Goal: Transaction & Acquisition: Complete application form

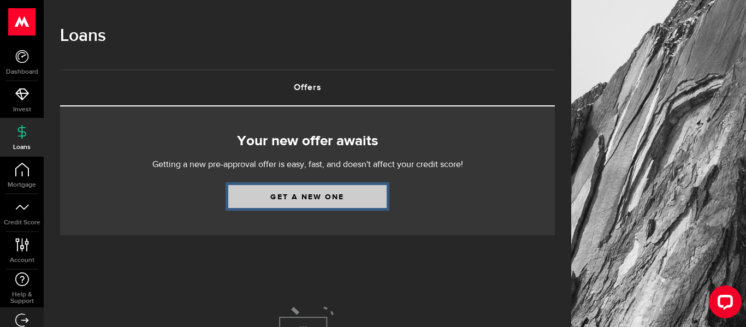
click at [280, 208] on link "Get a new one" at bounding box center [307, 196] width 158 height 23
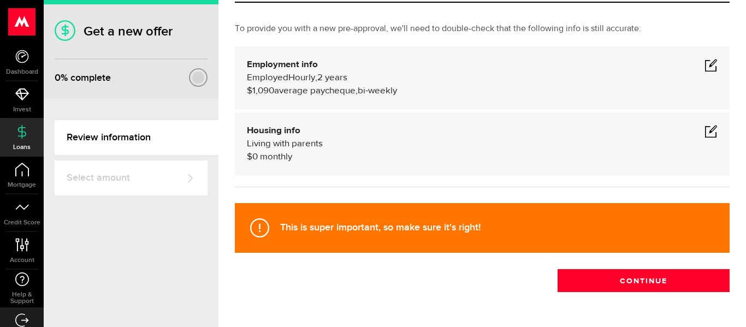
scroll to position [58, 0]
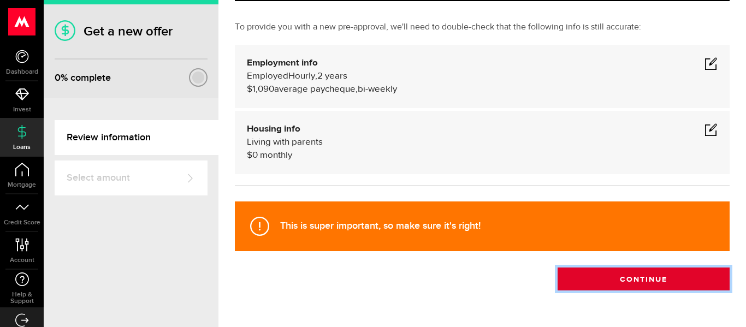
click at [579, 287] on button "Continue" at bounding box center [643, 279] width 172 height 23
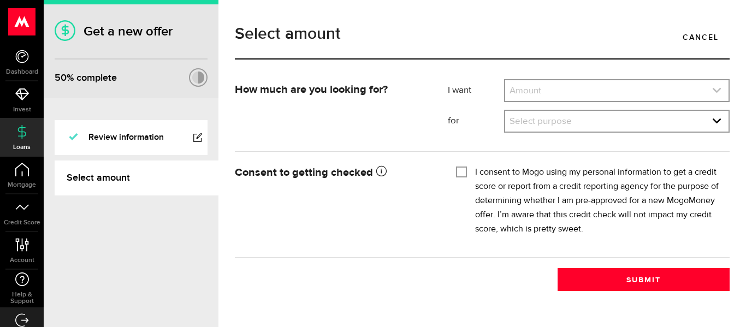
click at [560, 96] on link "expand select" at bounding box center [616, 90] width 223 height 21
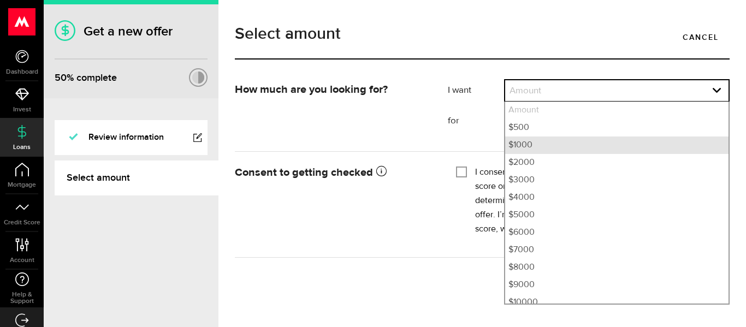
click at [545, 143] on li "$1000" at bounding box center [616, 144] width 223 height 17
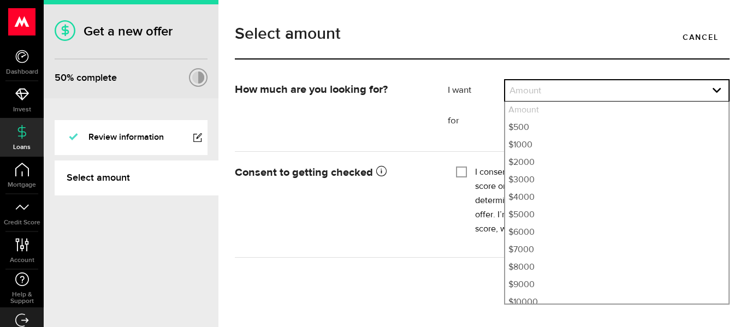
select select "1000"
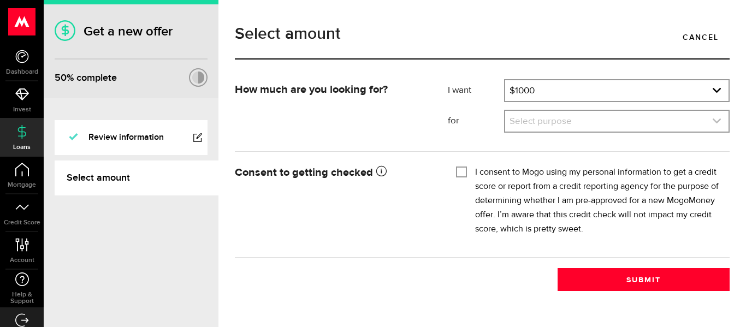
click at [548, 120] on link "expand select" at bounding box center [616, 121] width 223 height 21
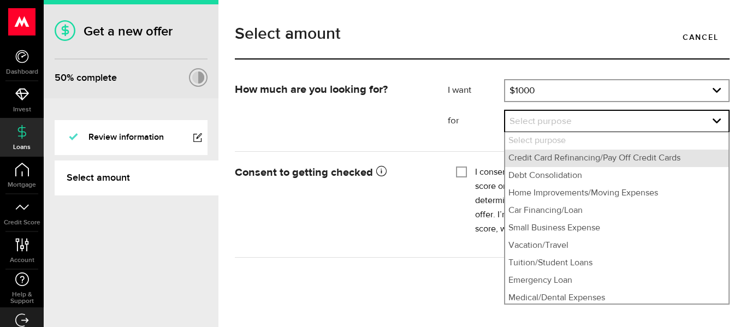
click at [538, 164] on li "Credit Card Refinancing/Pay Off Credit Cards" at bounding box center [616, 158] width 223 height 17
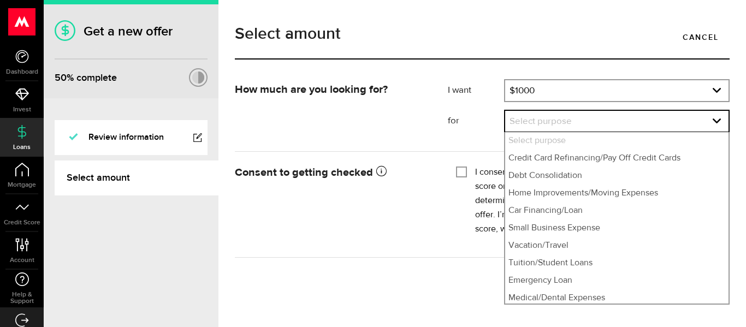
select select "Credit Card Refinancing/Pay Off Credit Cards"
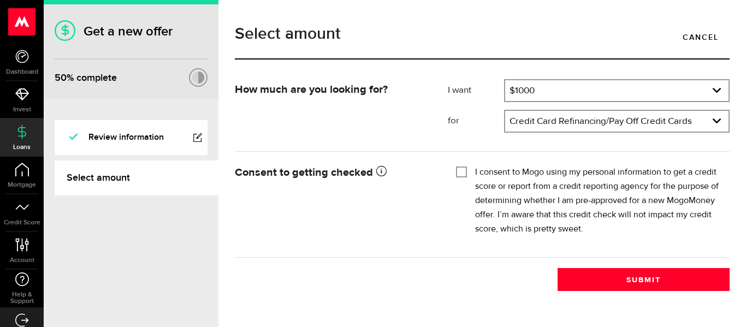
click at [462, 175] on input "I consent to Mogo using my personal information to get a credit score or report…" at bounding box center [461, 170] width 11 height 11
checkbox input "true"
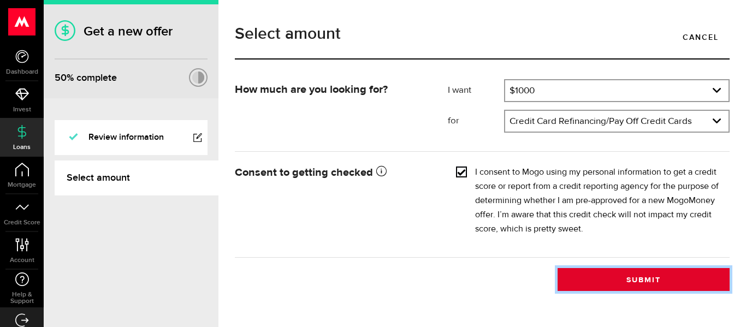
click at [636, 284] on button "Submit" at bounding box center [643, 279] width 172 height 23
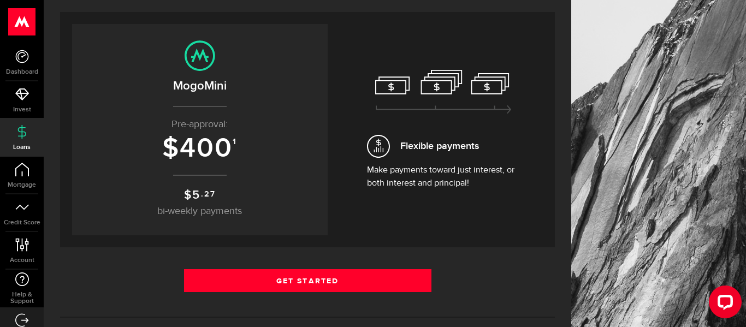
scroll to position [109, 0]
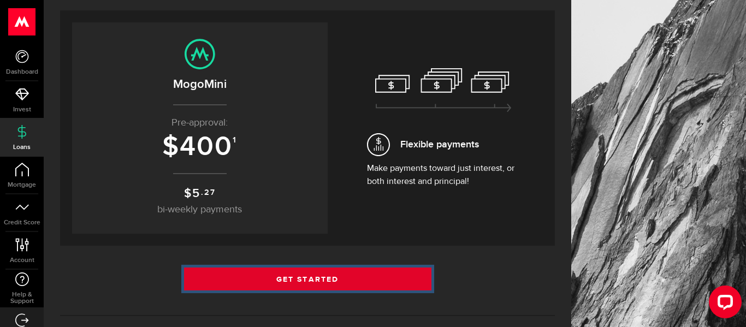
click at [380, 274] on link "Get Started" at bounding box center [307, 279] width 247 height 23
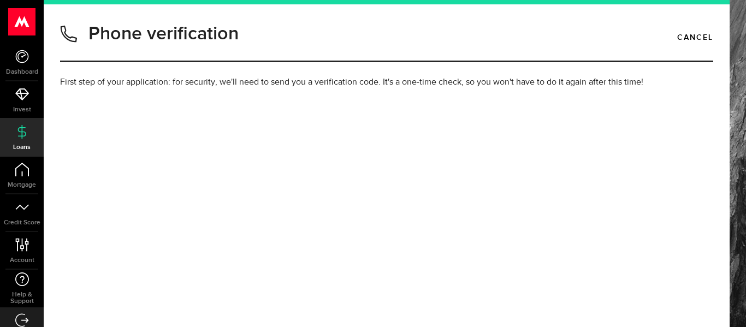
type input "6132433569"
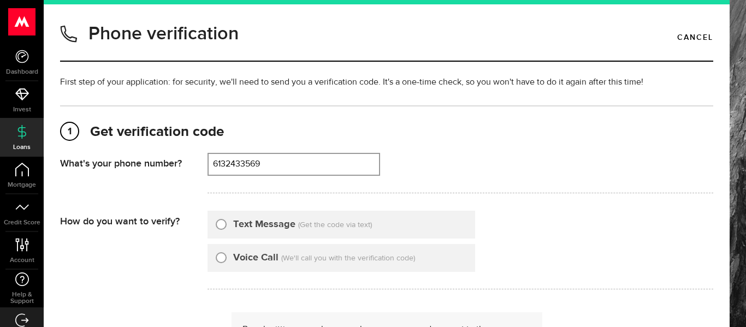
click at [221, 223] on input "Text Message" at bounding box center [221, 222] width 11 height 11
radio input "true"
click at [216, 251] on input "Voice Call" at bounding box center [221, 256] width 11 height 11
radio input "true"
click at [216, 217] on input "Text Message" at bounding box center [221, 222] width 11 height 11
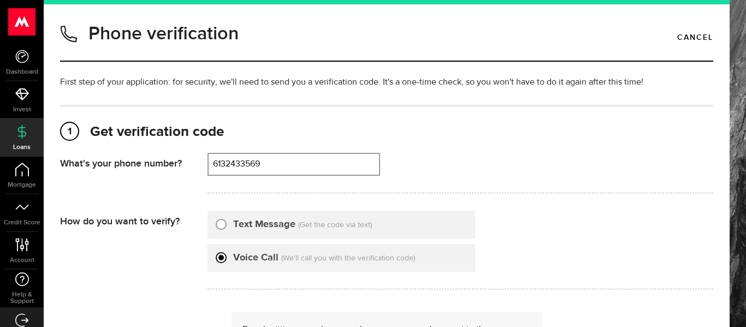
radio input "true"
click at [485, 188] on div "That doesn't look like a valid phone number. Try again? 6132433569 (000) 000-00…" at bounding box center [460, 173] width 506 height 40
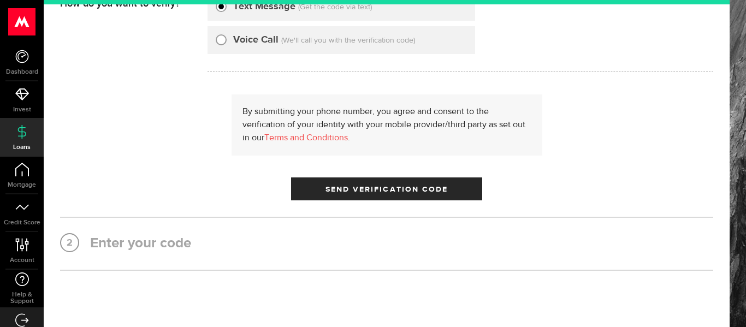
scroll to position [218, 0]
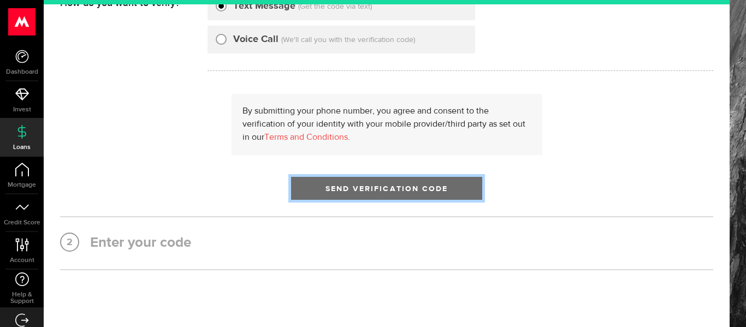
click at [381, 179] on button "Send Verification Code" at bounding box center [386, 188] width 191 height 23
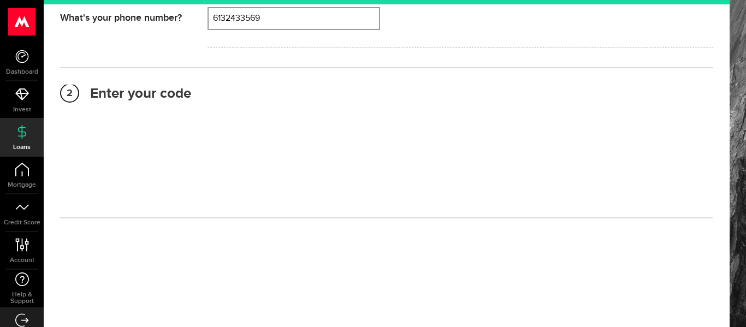
scroll to position [126, 0]
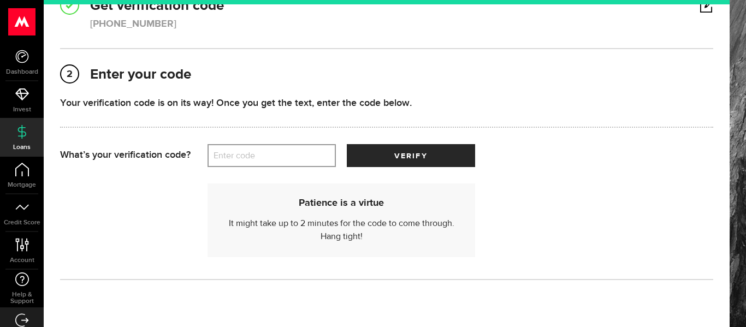
click at [304, 161] on label "Enter code" at bounding box center [271, 156] width 128 height 22
click at [304, 161] on input "Enter code" at bounding box center [271, 155] width 128 height 23
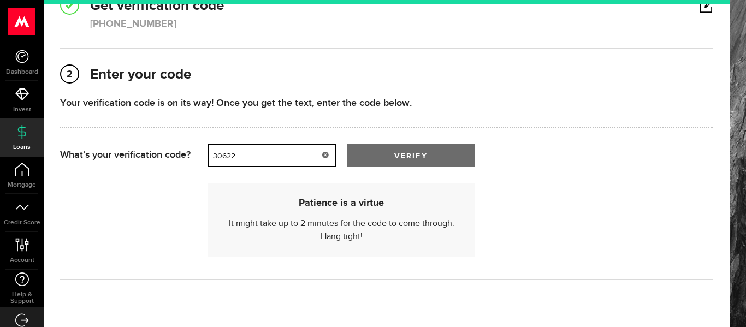
type input "30622"
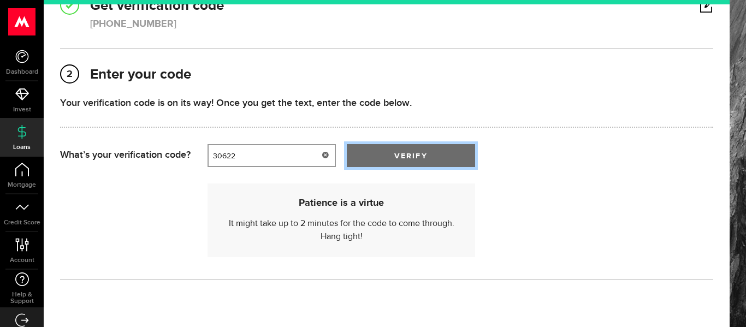
click at [424, 148] on button "verify" at bounding box center [411, 155] width 128 height 23
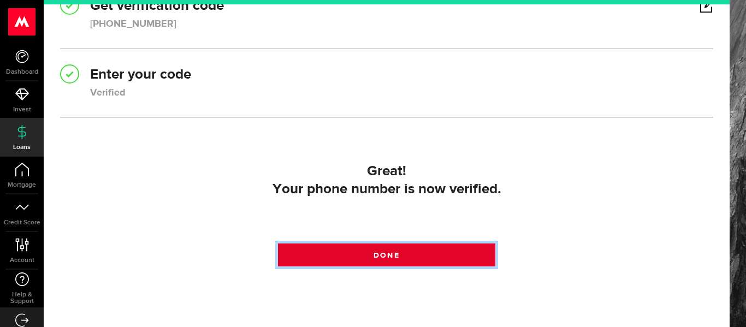
click at [390, 249] on link "Done" at bounding box center [387, 254] width 218 height 23
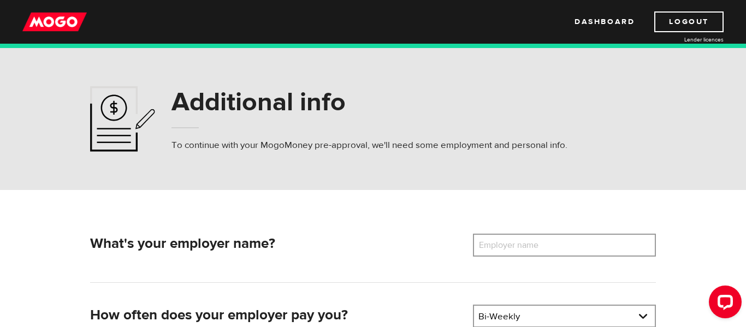
click at [531, 185] on div "Additional info To continue with your MogoMoney pre-approval, we'll need some e…" at bounding box center [373, 119] width 746 height 142
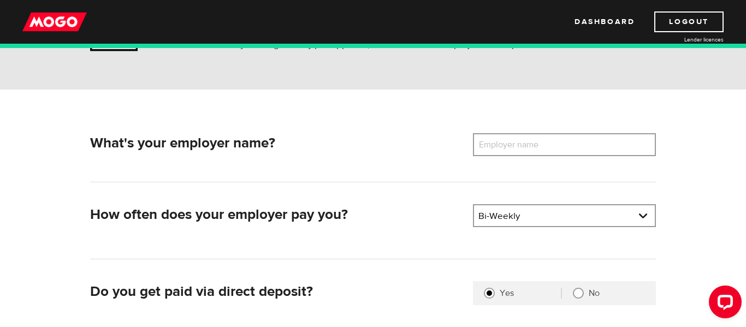
scroll to position [131, 0]
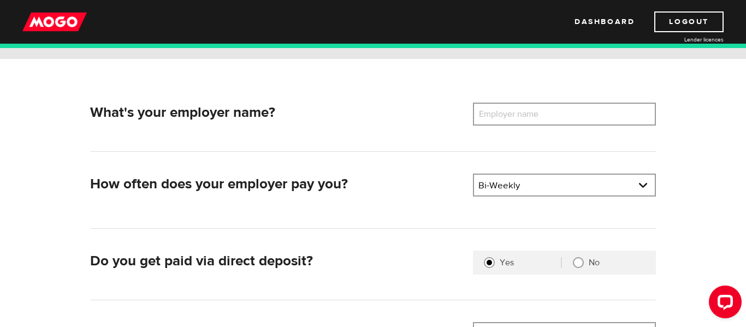
click at [554, 109] on label "Employer name" at bounding box center [517, 114] width 88 height 23
click at [554, 109] on input "Employer name" at bounding box center [564, 114] width 183 height 23
type input "hoedsb"
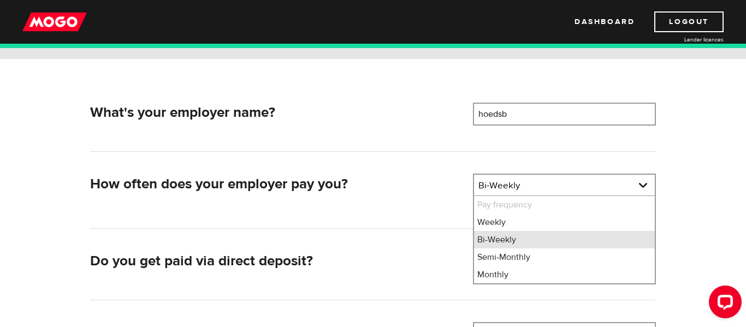
click at [573, 240] on li "Bi-Weekly" at bounding box center [564, 239] width 181 height 17
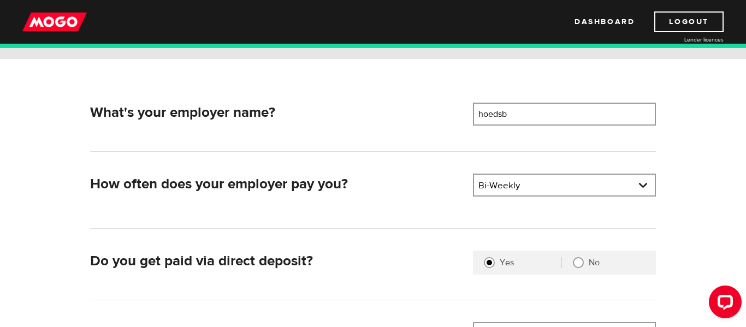
click at [679, 252] on div "What's your employer name? Employer name Please enter your employer's name hoed…" at bounding box center [372, 245] width 699 height 373
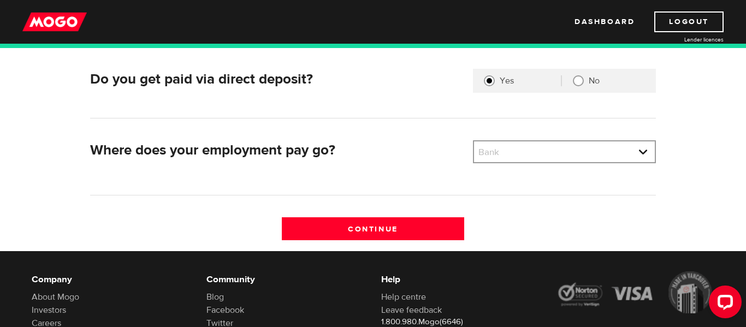
scroll to position [328, 0]
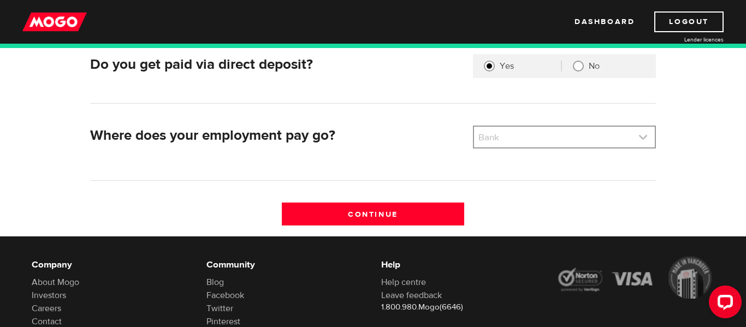
click at [621, 134] on link at bounding box center [564, 137] width 181 height 21
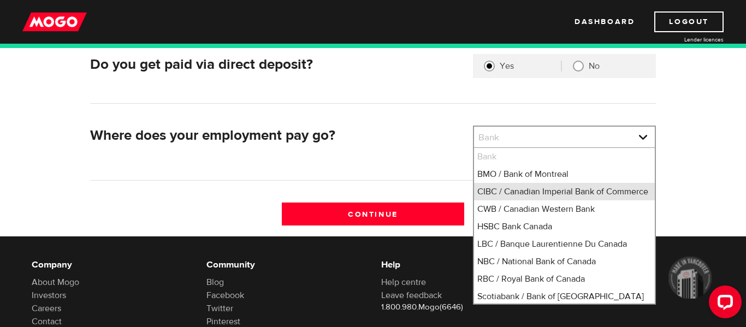
click at [577, 190] on li "CIBC / Canadian Imperial Bank of Commerce" at bounding box center [564, 191] width 181 height 17
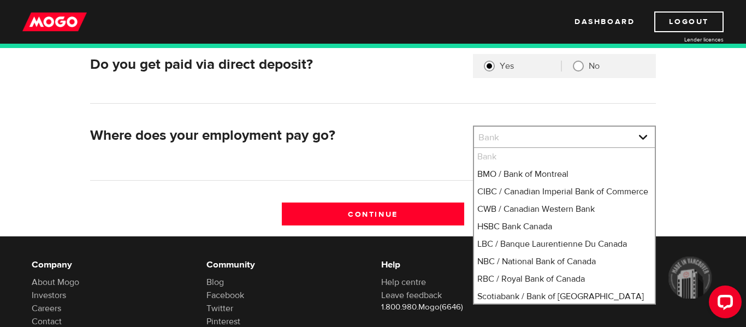
select select "4"
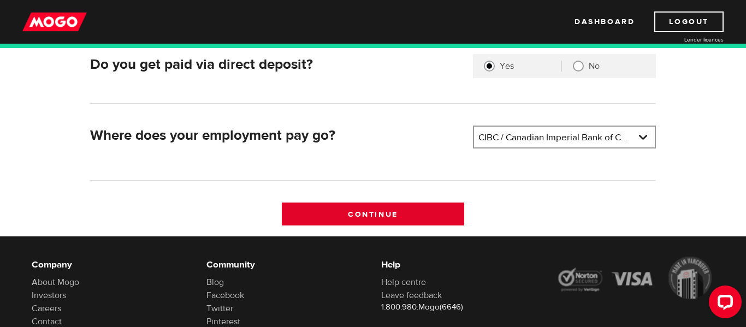
click at [424, 209] on input "Continue" at bounding box center [373, 214] width 183 height 23
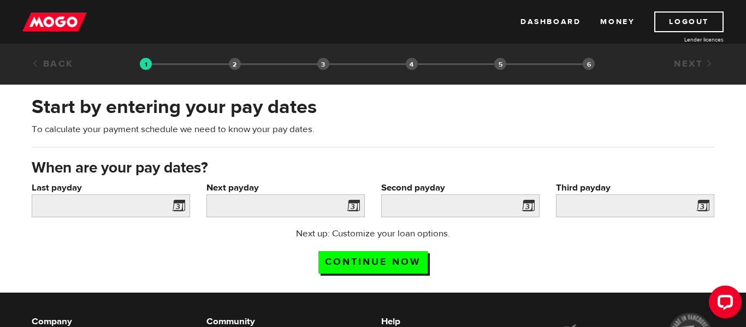
click at [182, 201] on span at bounding box center [176, 207] width 16 height 17
click at [179, 206] on span at bounding box center [176, 207] width 16 height 17
click at [147, 206] on input "Last payday" at bounding box center [111, 205] width 158 height 23
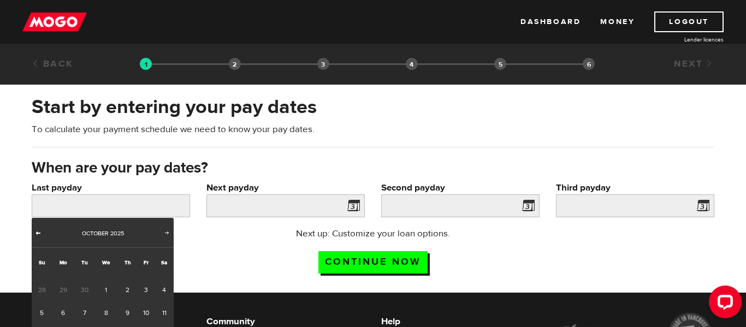
click at [38, 236] on span "Prev" at bounding box center [38, 232] width 9 height 9
click at [251, 266] on div "Next up: Customize your loan options. Continue now" at bounding box center [372, 254] width 699 height 55
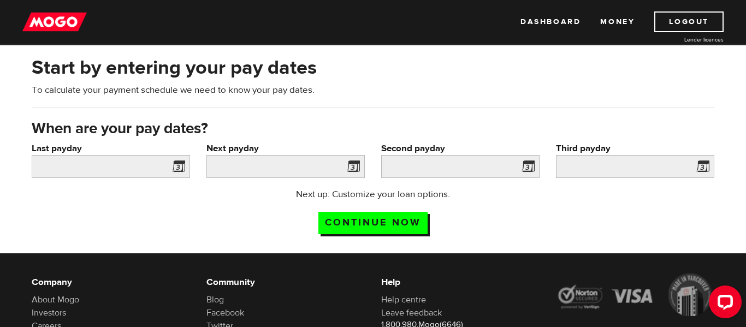
scroll to position [44, 0]
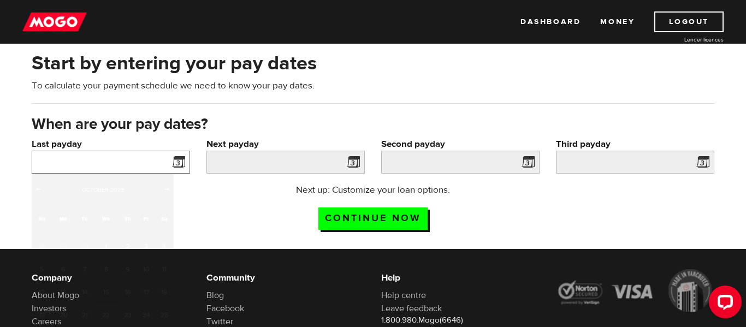
click at [161, 167] on input "Last payday" at bounding box center [111, 162] width 158 height 23
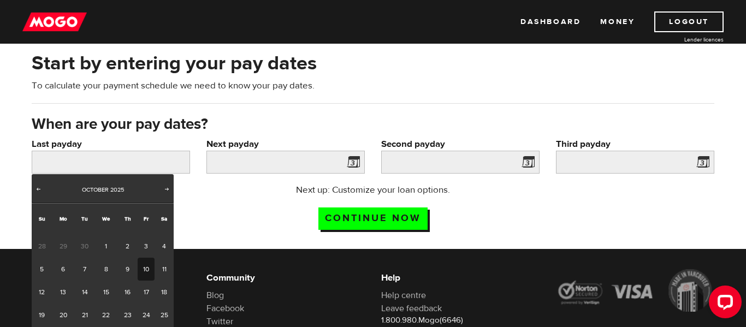
click at [147, 272] on link "10" at bounding box center [146, 269] width 17 height 23
type input "2025/10/10"
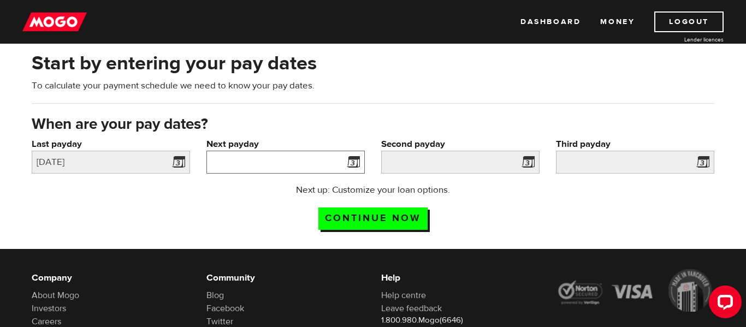
click at [272, 163] on input "Next payday" at bounding box center [285, 162] width 158 height 23
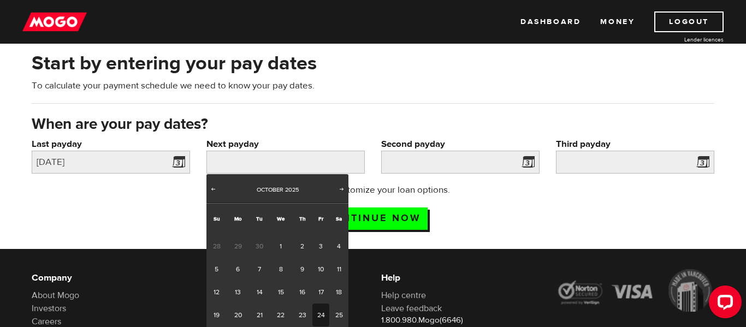
click at [321, 310] on link "24" at bounding box center [320, 315] width 17 height 23
type input "2025/10/24"
type input "2025/11/7"
type input "2025/11/21"
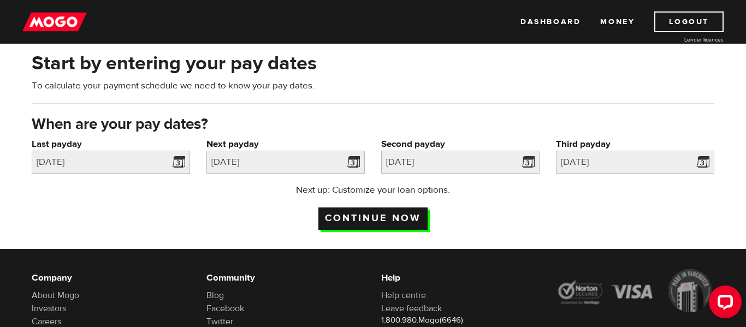
click at [393, 210] on input "Continue now" at bounding box center [372, 218] width 109 height 22
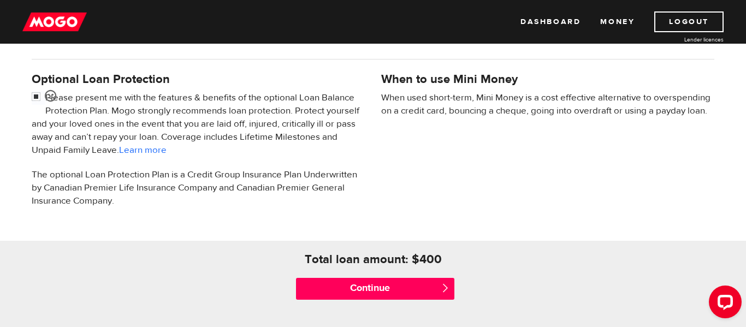
scroll to position [349, 0]
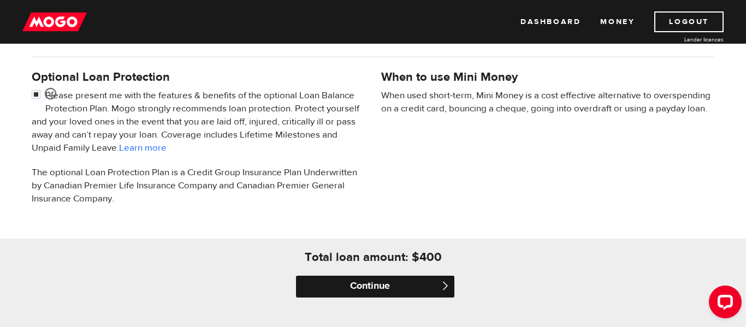
click at [324, 283] on input "Continue" at bounding box center [375, 287] width 158 height 22
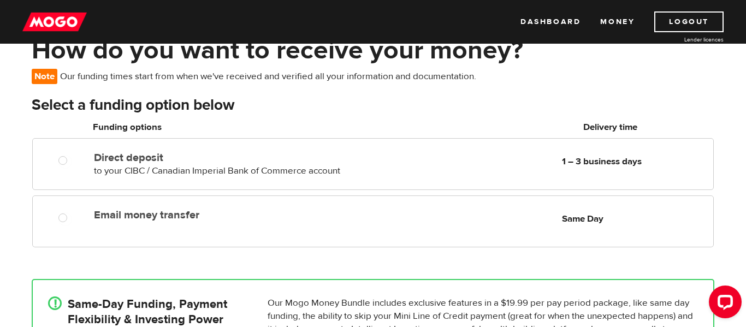
scroll to position [66, 0]
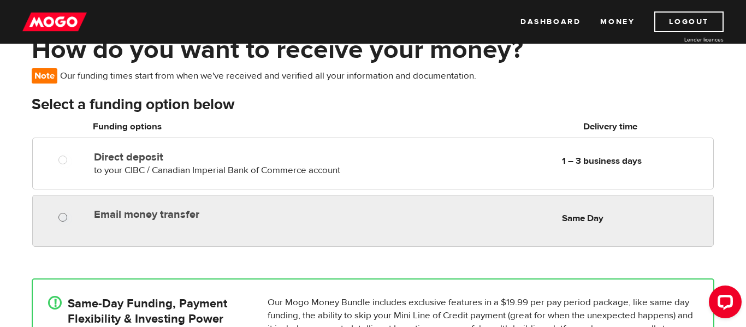
radio input "true"
click at [68, 216] on input "Email money transfer" at bounding box center [65, 219] width 14 height 14
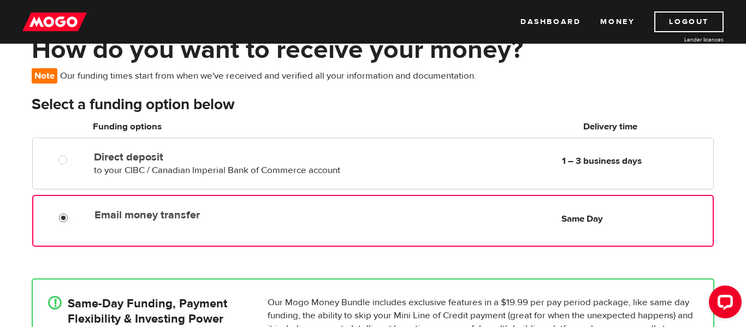
click at [22, 228] on div "How do you want to receive your money? Note Our funding times start from when w…" at bounding box center [373, 242] width 746 height 417
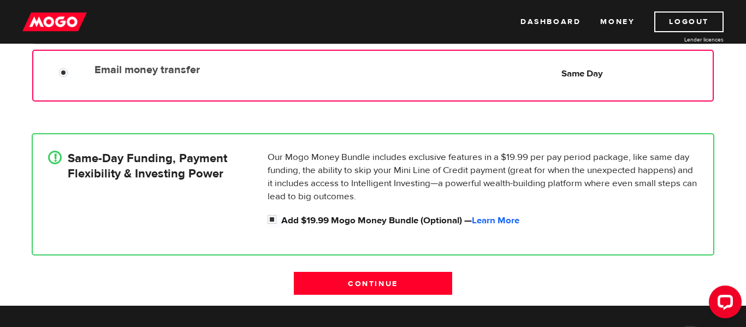
scroll to position [240, 0]
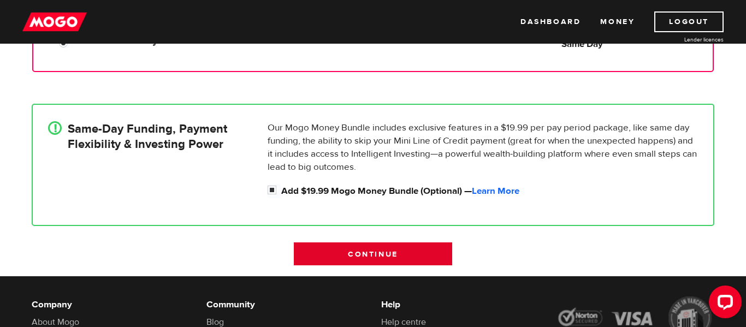
click at [312, 245] on input "Continue" at bounding box center [373, 253] width 158 height 23
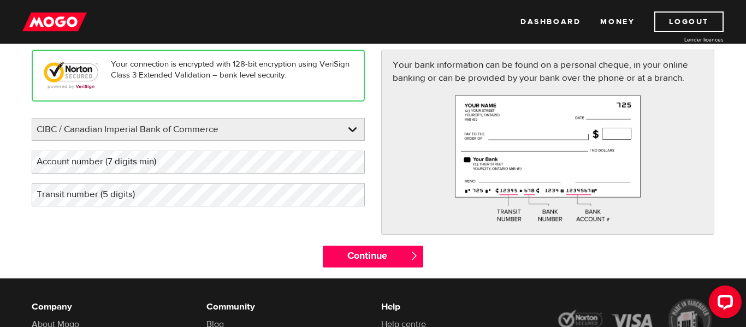
scroll to position [137, 0]
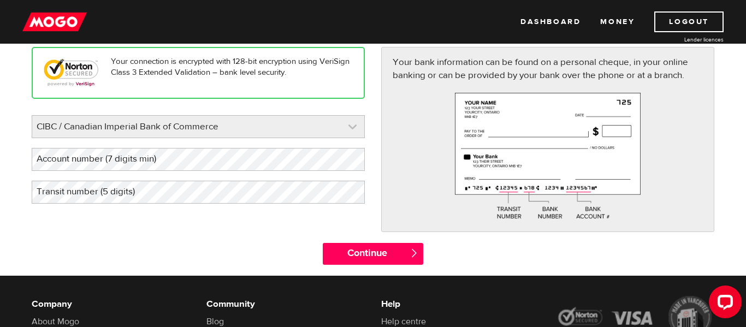
click at [330, 123] on link at bounding box center [198, 127] width 332 height 22
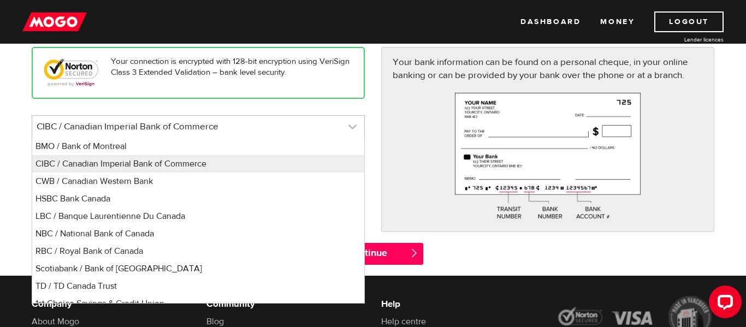
click at [330, 123] on link at bounding box center [198, 127] width 332 height 22
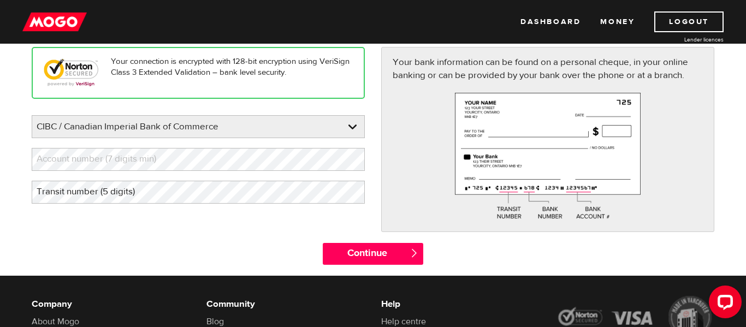
click at [125, 161] on label "Account number (7 digits min)" at bounding box center [105, 159] width 147 height 22
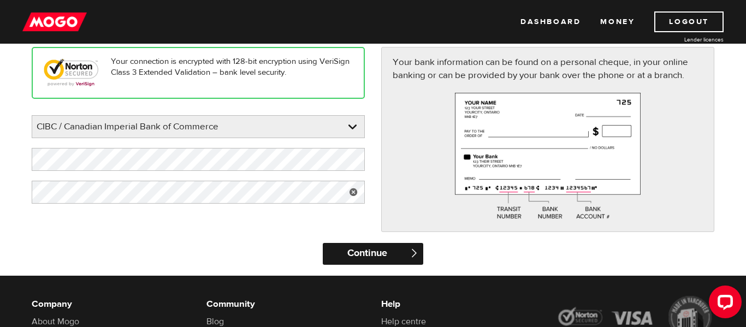
click at [366, 254] on input "Continue" at bounding box center [373, 254] width 100 height 22
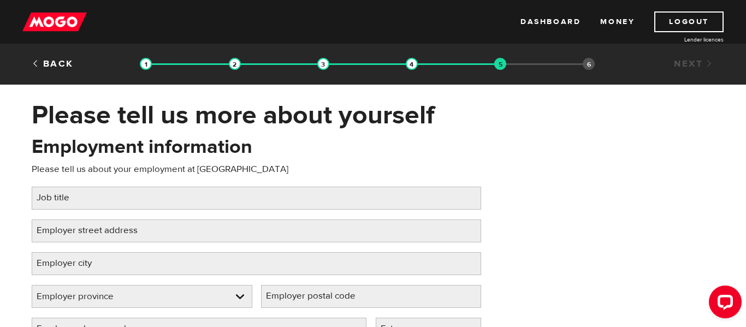
click at [573, 201] on div "Employment information Please tell us about your employment at [GEOGRAPHIC_DATA…" at bounding box center [372, 242] width 699 height 217
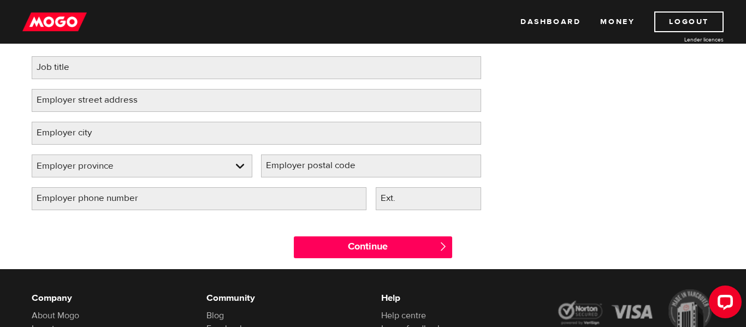
scroll to position [131, 0]
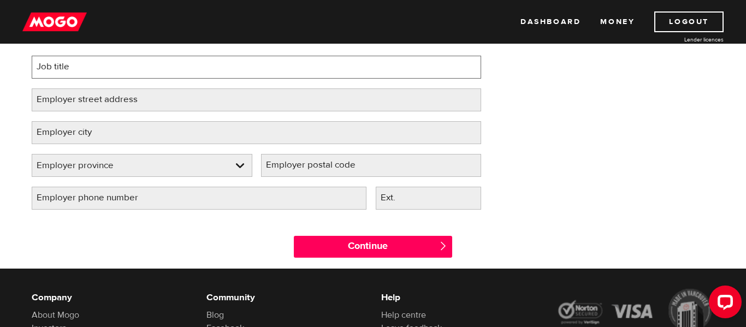
click at [248, 71] on input "Job title" at bounding box center [256, 67] width 449 height 23
type input "education"
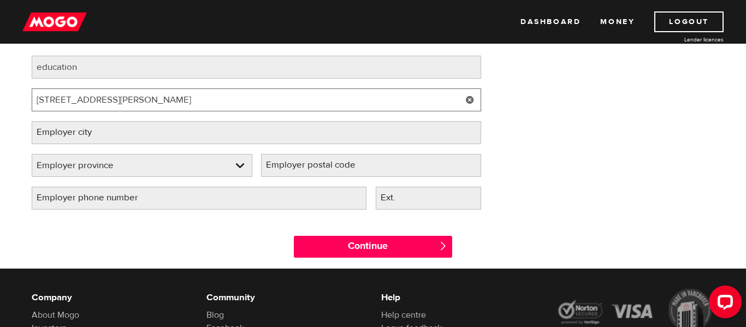
type input "[STREET_ADDRESS][PERSON_NAME]"
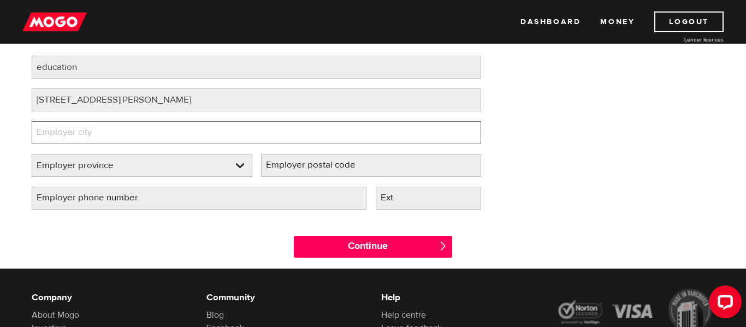
type input "t"
type input "[GEOGRAPHIC_DATA]"
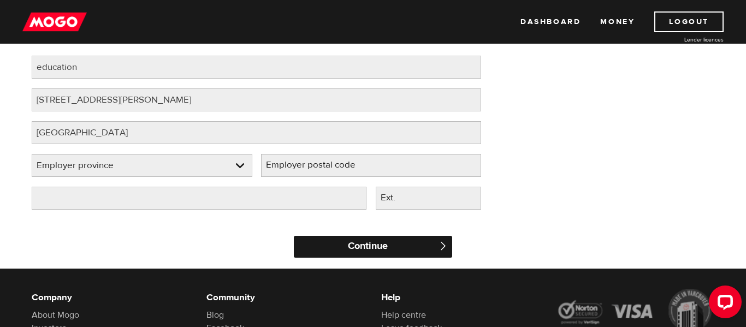
click at [329, 253] on input "Continue" at bounding box center [373, 247] width 158 height 22
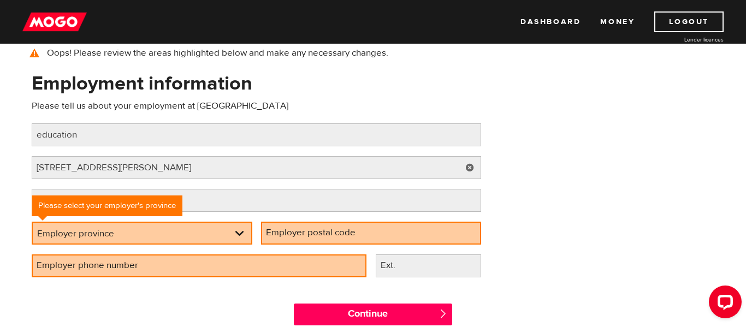
scroll to position [66, 0]
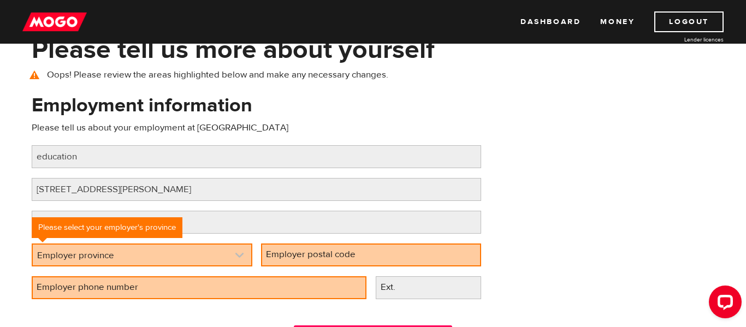
click at [174, 250] on link at bounding box center [142, 255] width 218 height 21
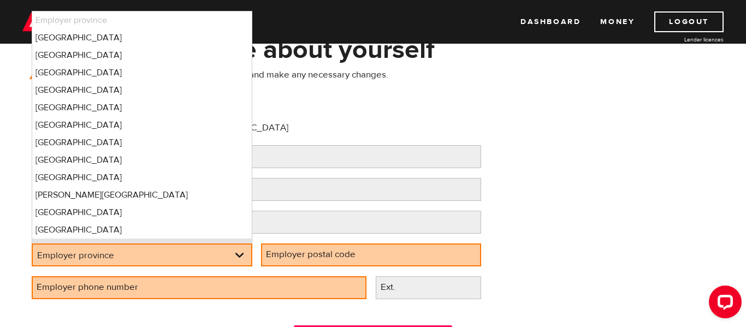
scroll to position [13, 0]
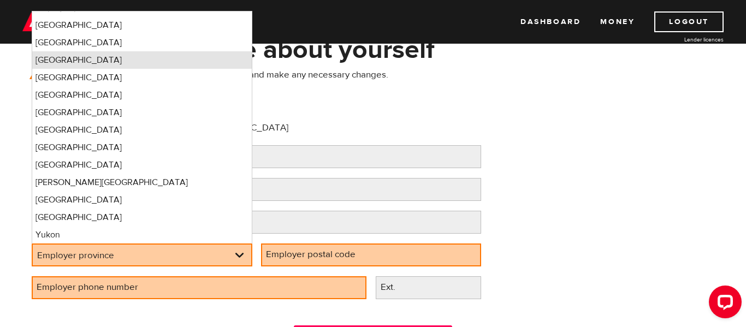
click at [198, 61] on li "Ontario" at bounding box center [141, 59] width 219 height 17
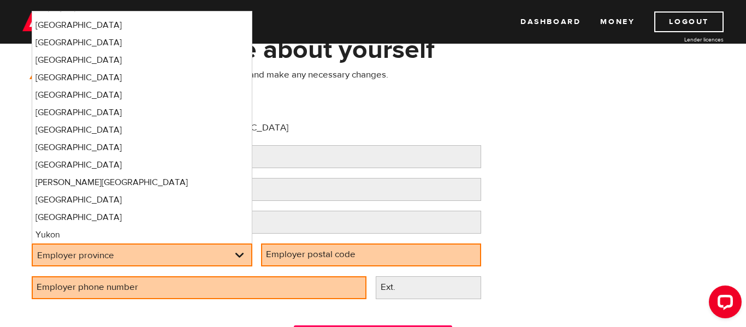
select select "ON"
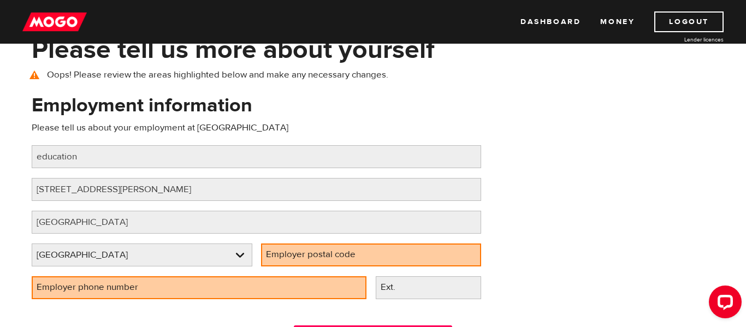
click at [340, 260] on label "Employer postal code" at bounding box center [319, 254] width 117 height 22
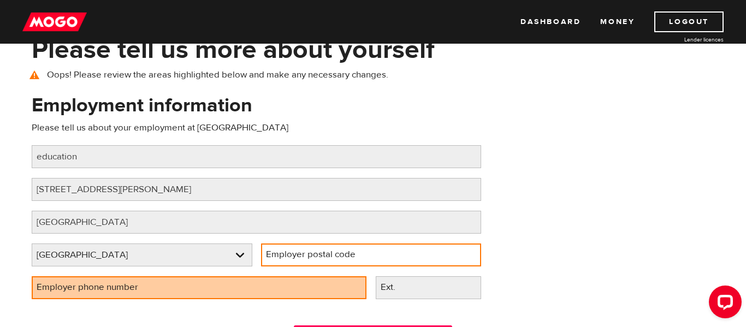
click at [340, 260] on input "Employer postal code" at bounding box center [371, 254] width 221 height 23
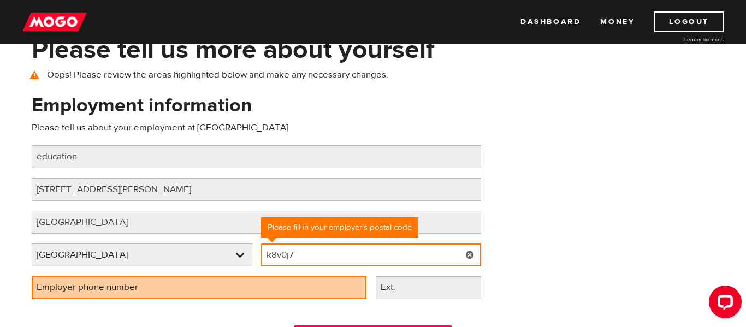
type input "k8v0j7"
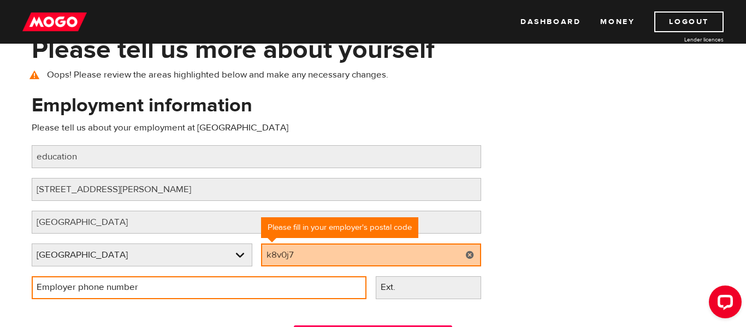
click at [315, 299] on input "Employer phone number" at bounding box center [199, 287] width 335 height 23
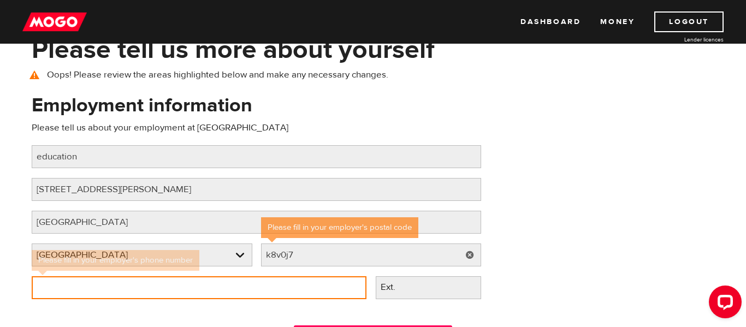
click at [315, 299] on input "Employer phone number" at bounding box center [199, 287] width 335 height 23
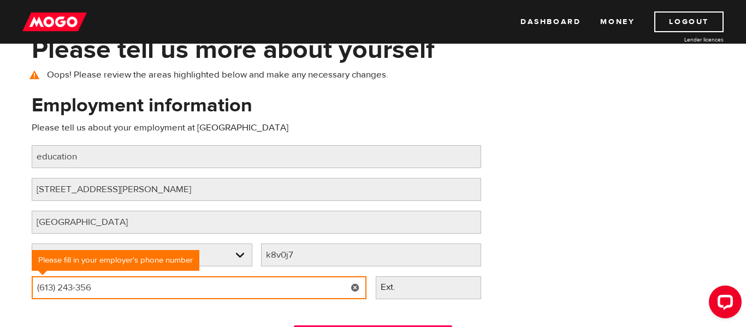
type input "(613) 243-3569"
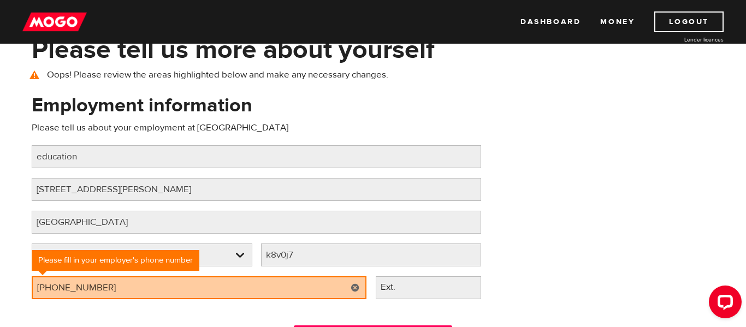
click at [605, 295] on div "Employment information Please tell us about your employment at Hoedsb Job title…" at bounding box center [372, 200] width 699 height 217
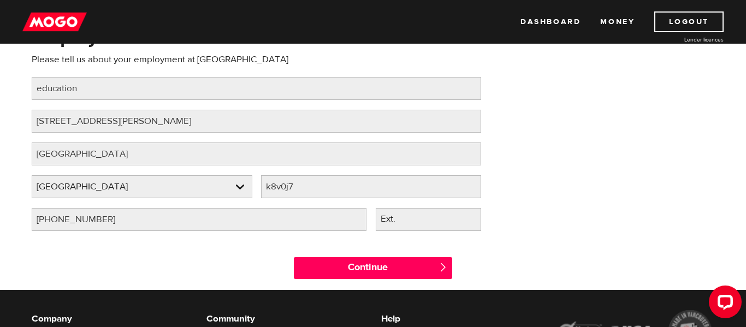
scroll to position [153, 0]
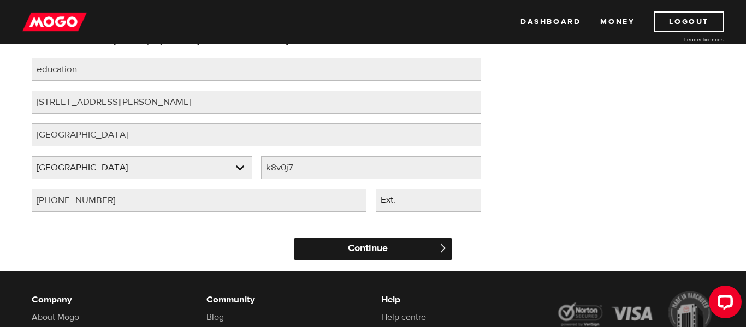
click at [381, 250] on input "Continue" at bounding box center [373, 249] width 158 height 22
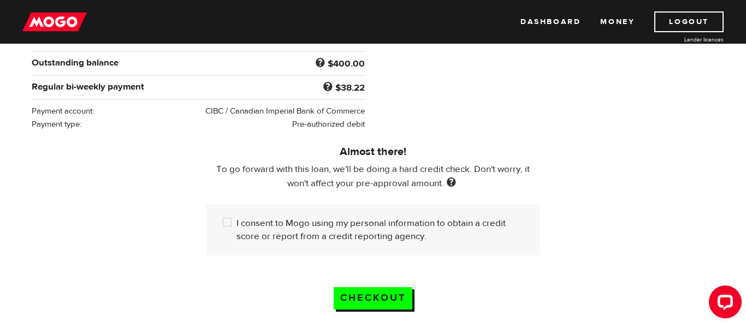
scroll to position [262, 0]
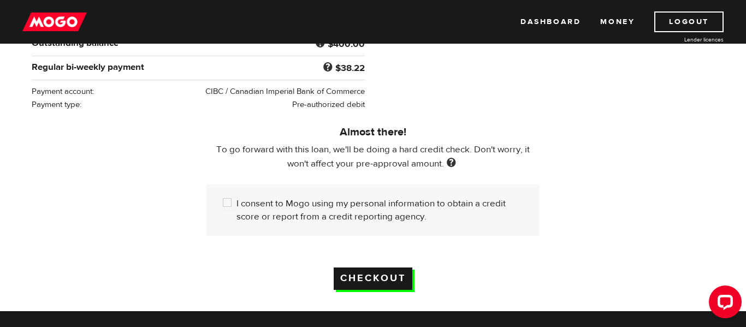
click at [373, 286] on input "Checkout" at bounding box center [373, 279] width 79 height 22
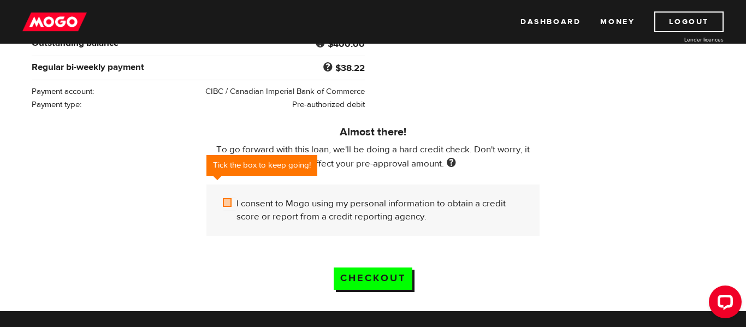
click at [232, 203] on input "I consent to Mogo using my personal information to obtain a credit score or rep…" at bounding box center [230, 204] width 14 height 14
checkbox input "true"
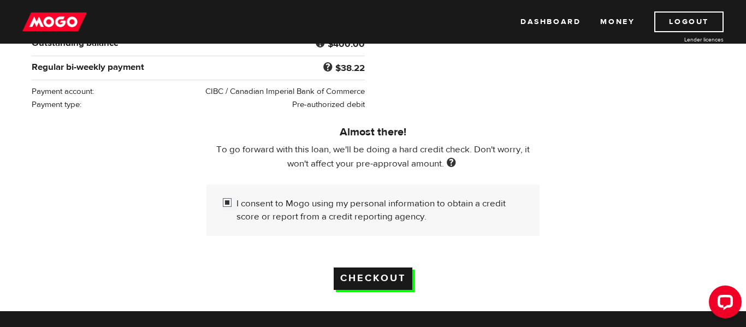
click at [347, 284] on input "Checkout" at bounding box center [373, 279] width 79 height 22
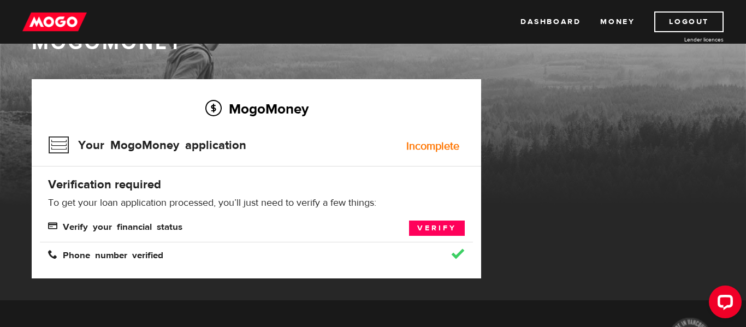
scroll to position [44, 0]
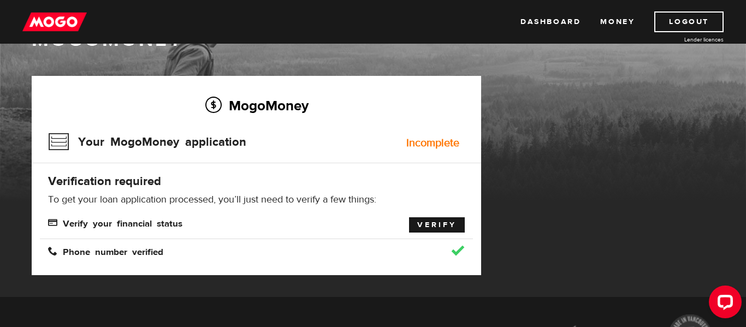
click at [436, 227] on link "Verify" at bounding box center [437, 224] width 56 height 15
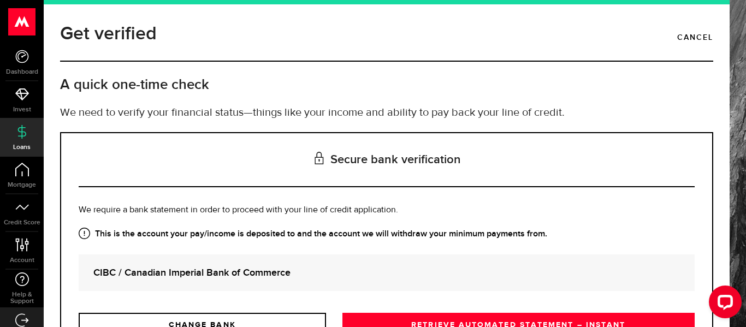
click at [518, 161] on h3 "Secure bank verification" at bounding box center [387, 160] width 616 height 54
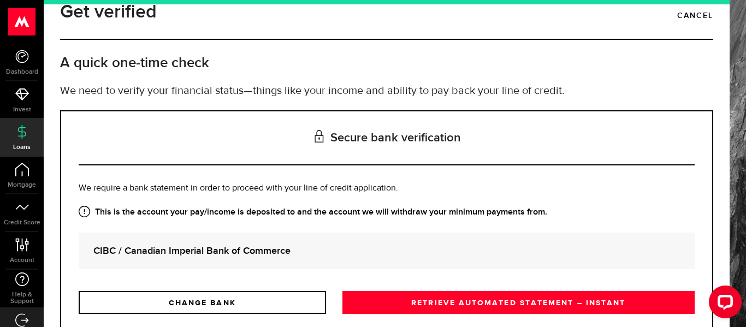
scroll to position [44, 0]
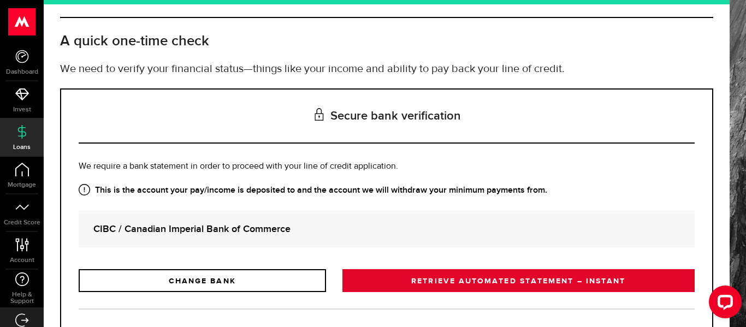
click at [486, 275] on link "RETRIEVE AUTOMATED STATEMENT – INSTANT" at bounding box center [518, 280] width 352 height 23
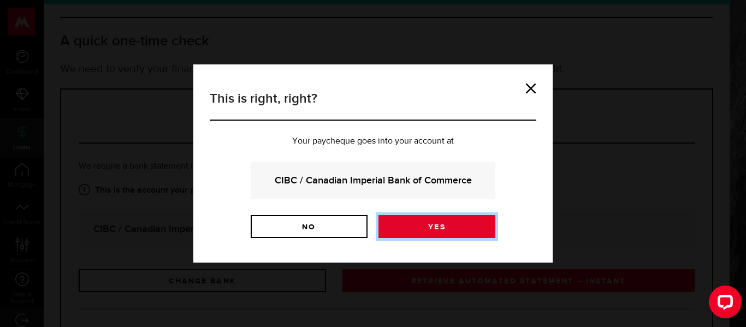
click at [401, 234] on link "Yes" at bounding box center [436, 226] width 117 height 23
